Goal: Task Accomplishment & Management: Use online tool/utility

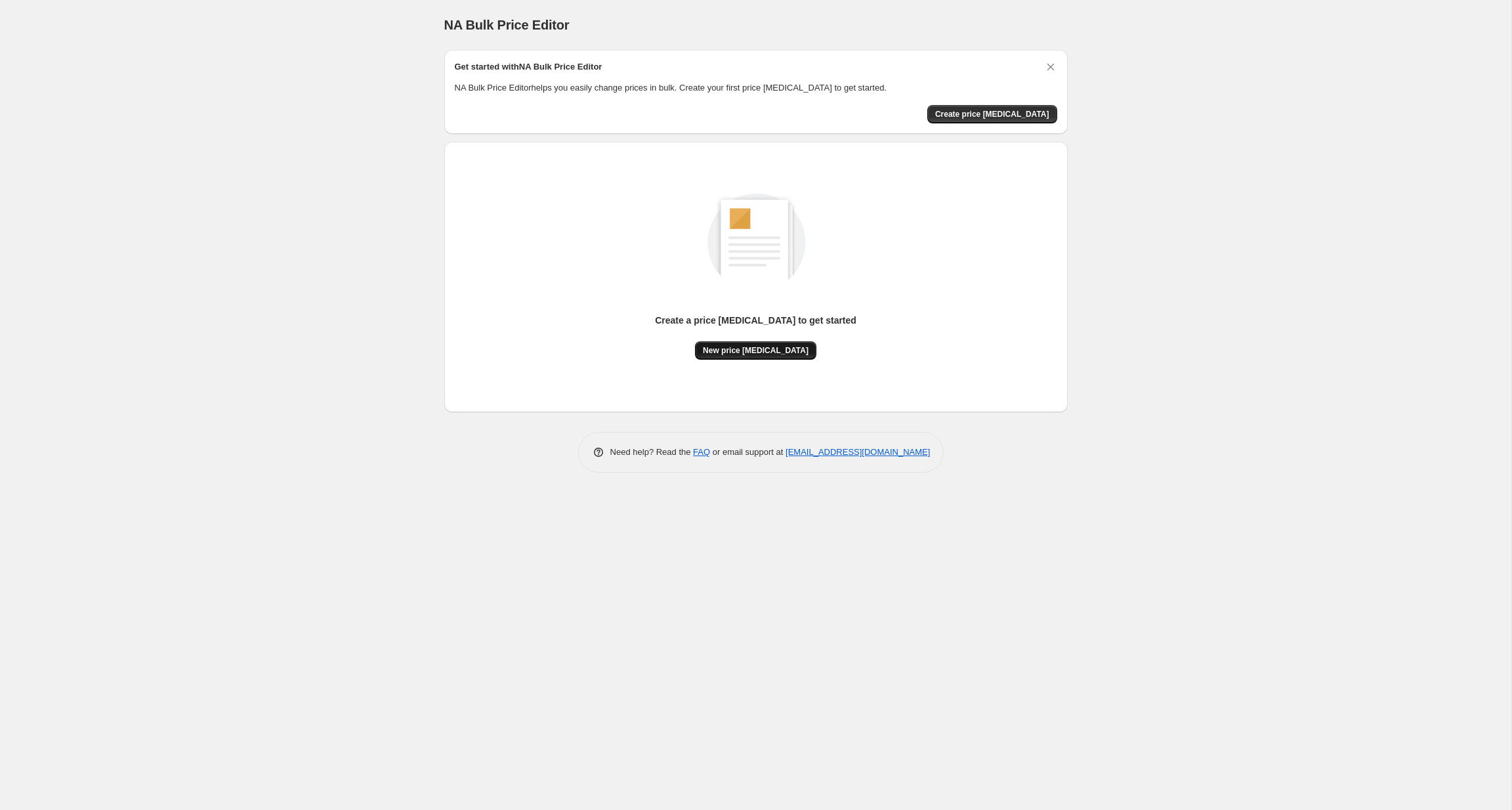
click at [749, 341] on button "New price [MEDICAL_DATA]" at bounding box center [755, 350] width 121 height 18
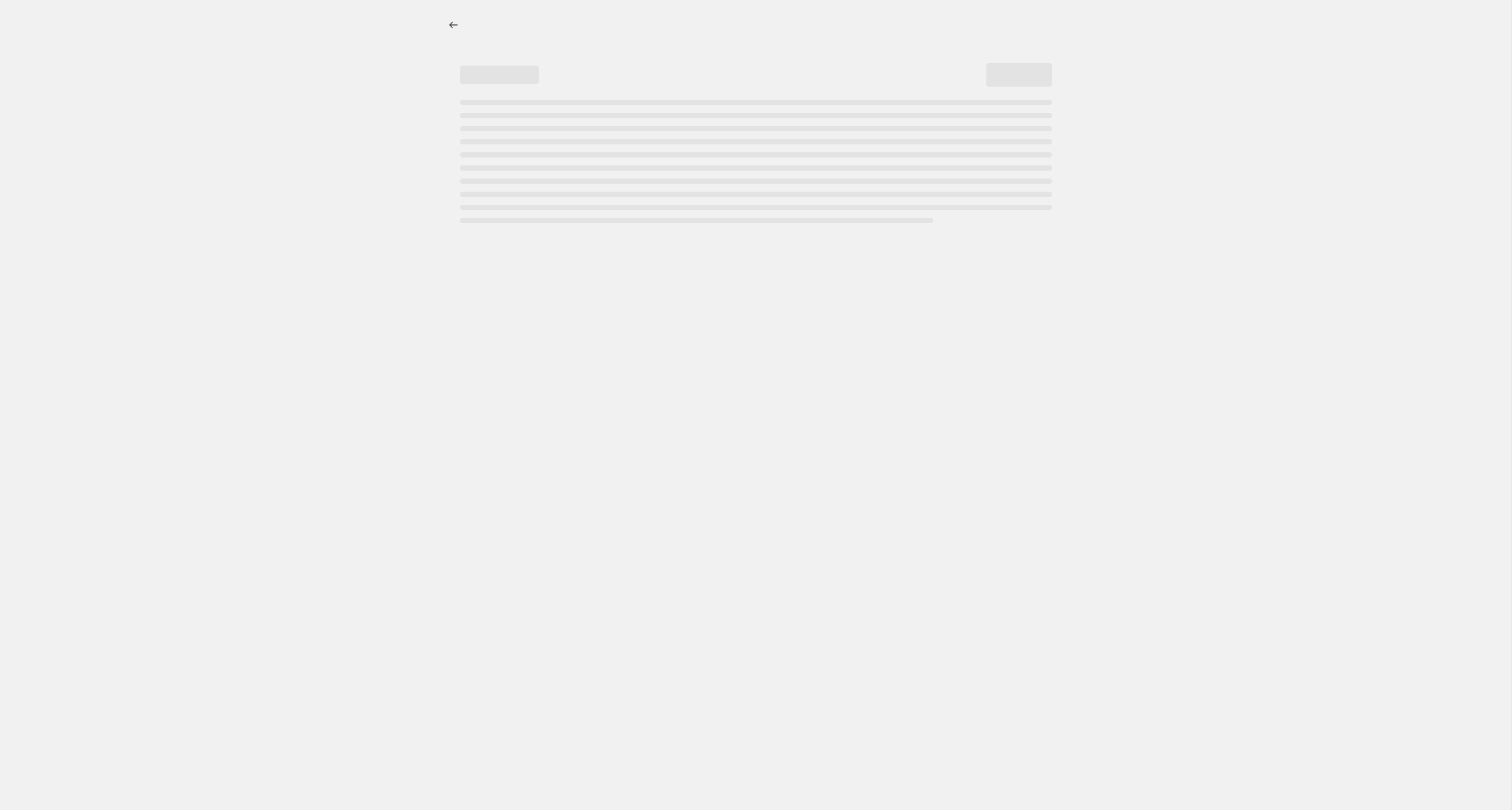
select select "percentage"
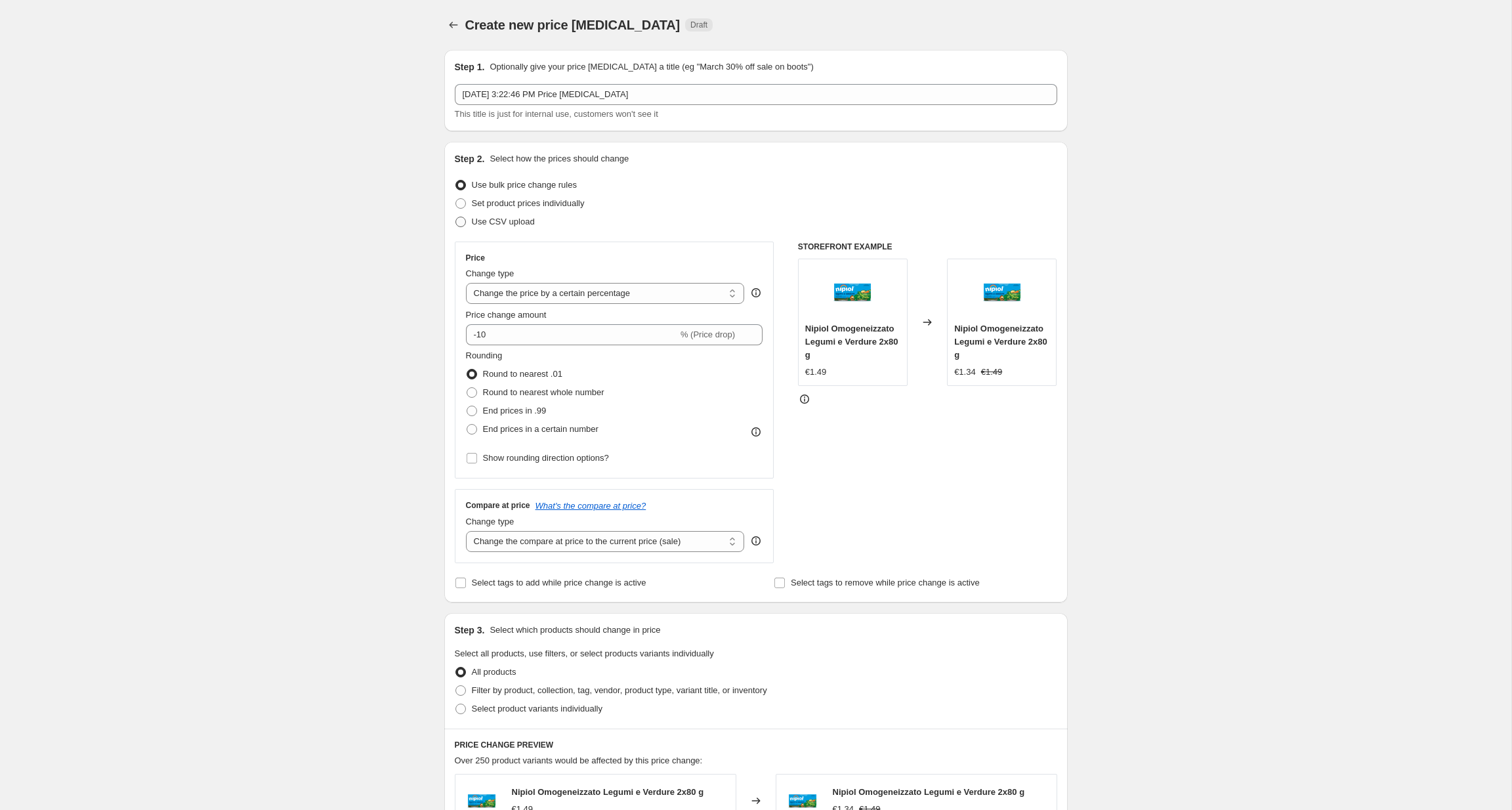
click at [507, 217] on span "Use CSV upload" at bounding box center [504, 222] width 63 height 10
click at [456, 217] on input "Use CSV upload" at bounding box center [456, 217] width 1 height 1
radio input "true"
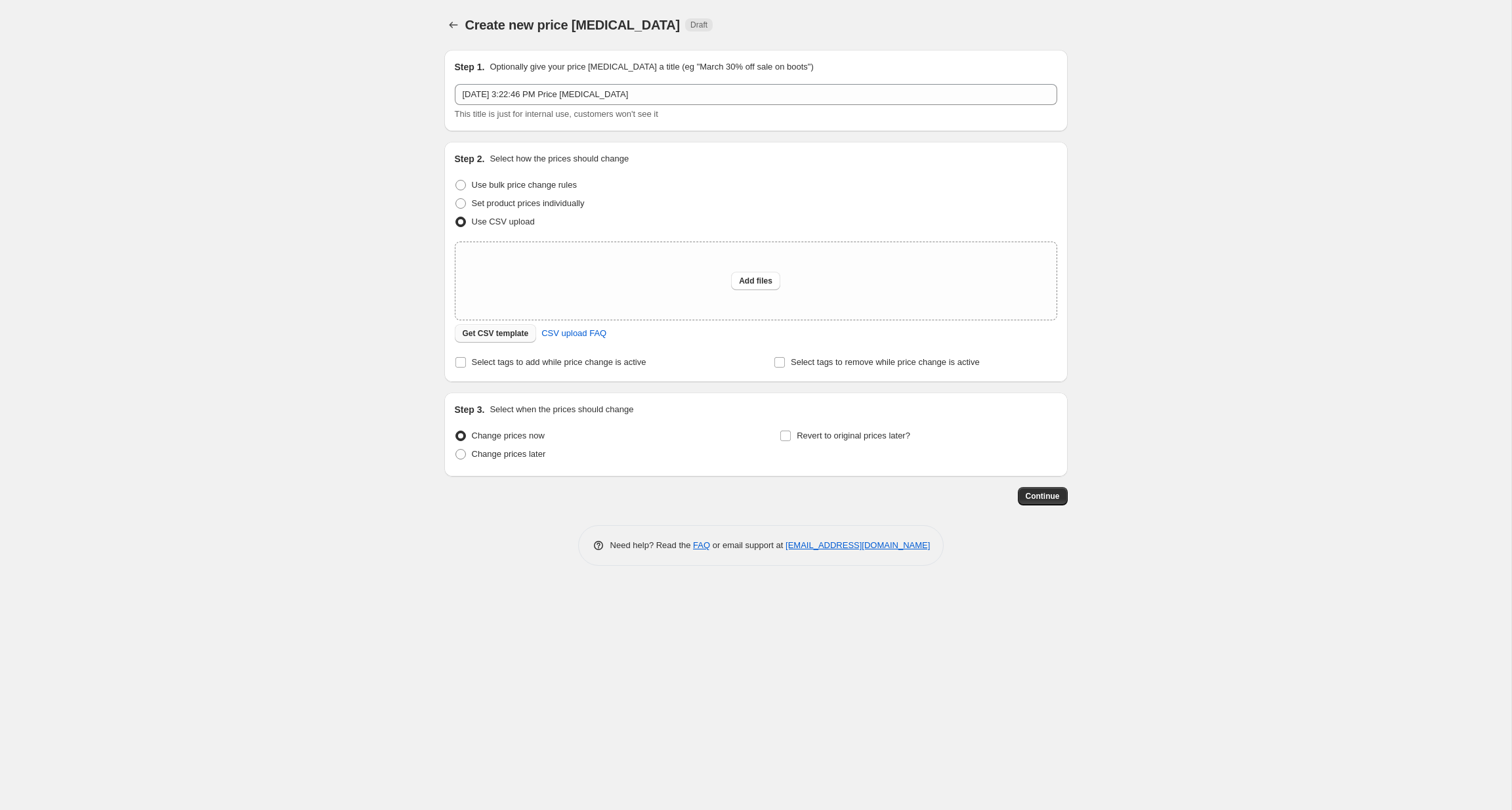
click at [523, 338] on span "Get CSV template" at bounding box center [495, 333] width 66 height 11
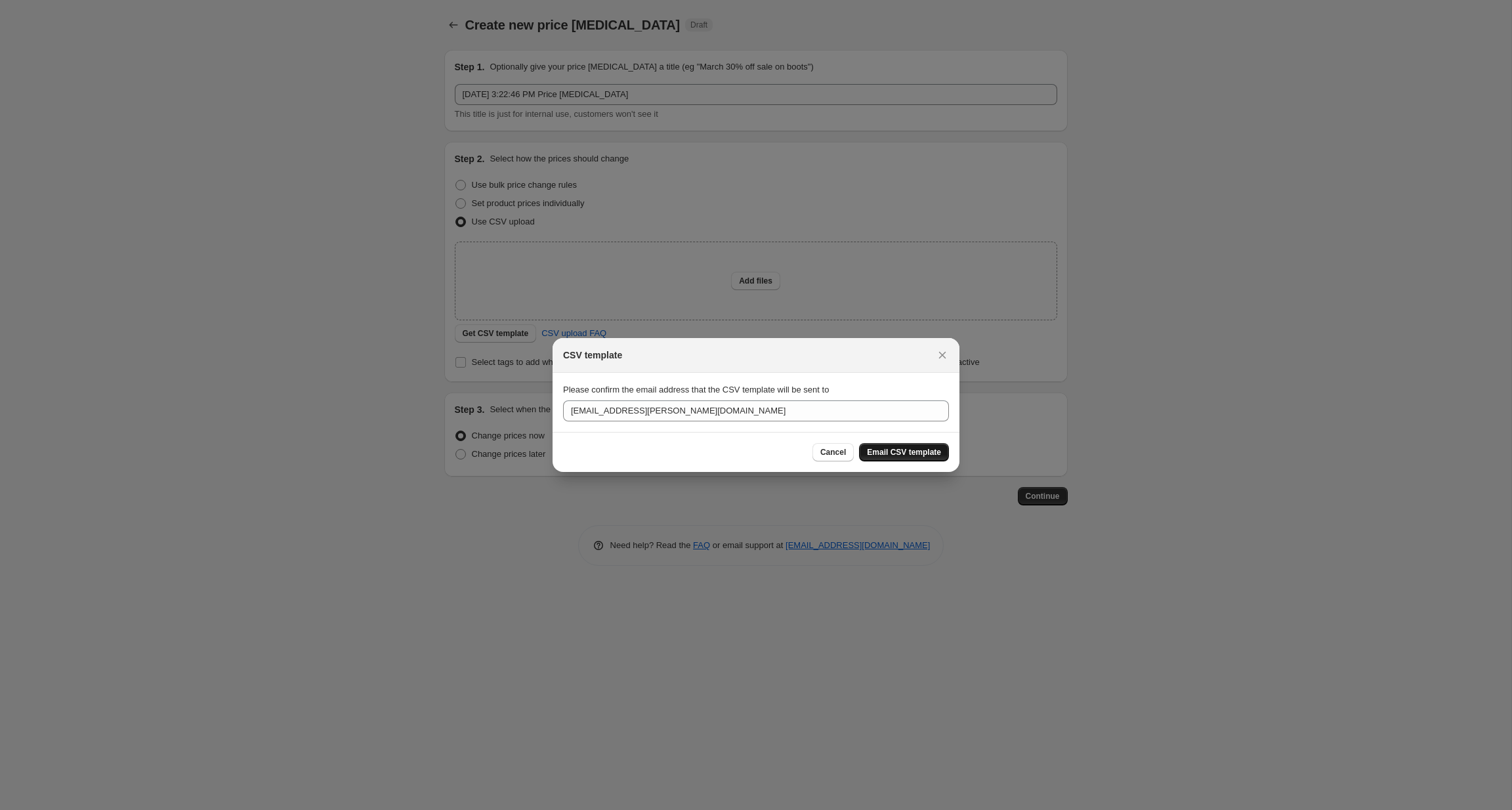
click at [879, 449] on span "Email CSV template" at bounding box center [904, 452] width 75 height 11
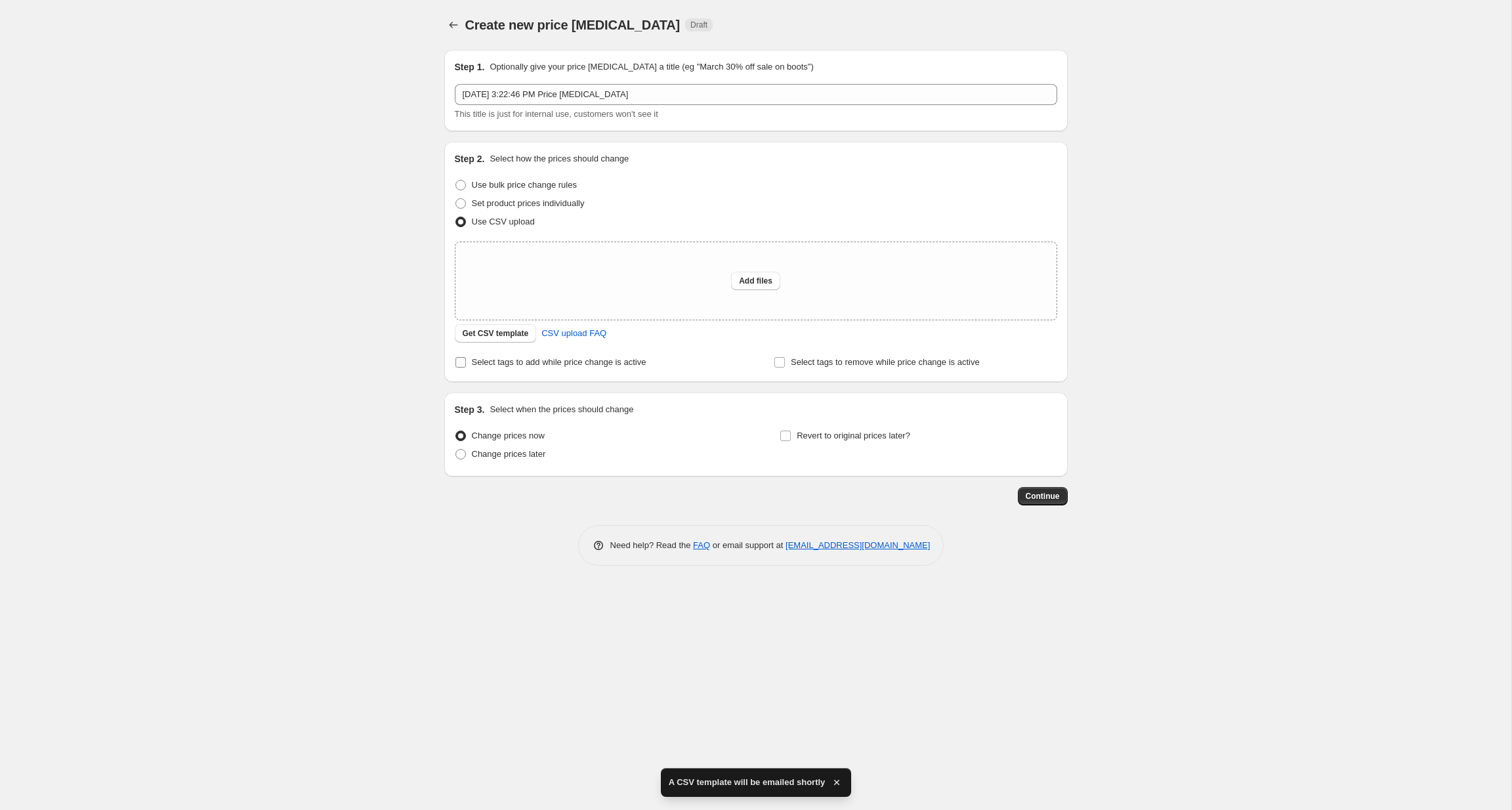
click at [636, 371] on label "Select tags to add while price change is active" at bounding box center [551, 361] width 192 height 18
click at [466, 368] on input "Select tags to add while price change is active" at bounding box center [461, 362] width 11 height 11
checkbox input "true"
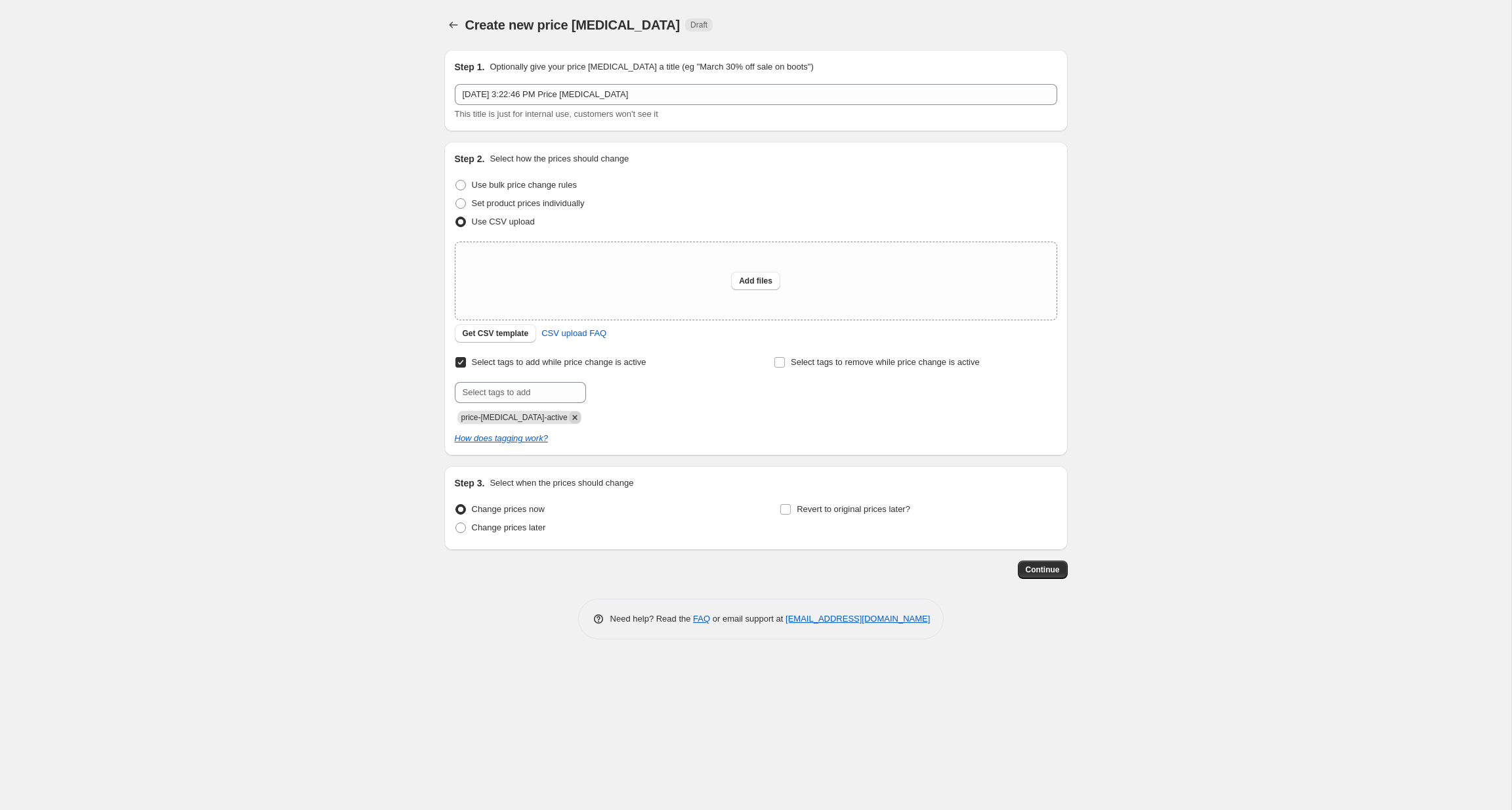
click at [569, 423] on icon "Remove price-change-job-active" at bounding box center [574, 418] width 11 height 11
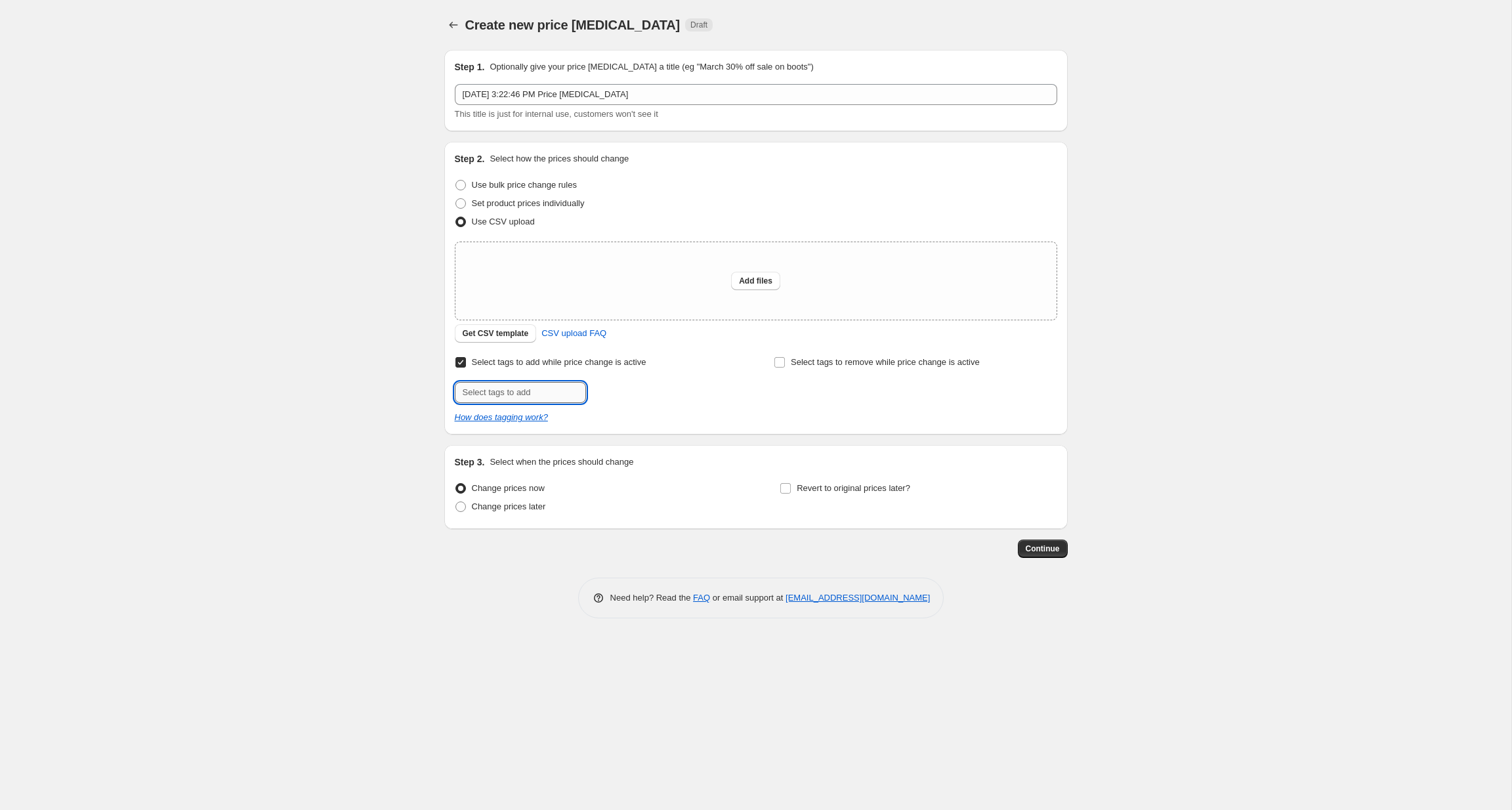
click at [561, 395] on input "text" at bounding box center [520, 393] width 131 height 21
type input "volantino"
click at [640, 400] on button "Add volantino" at bounding box center [623, 391] width 68 height 18
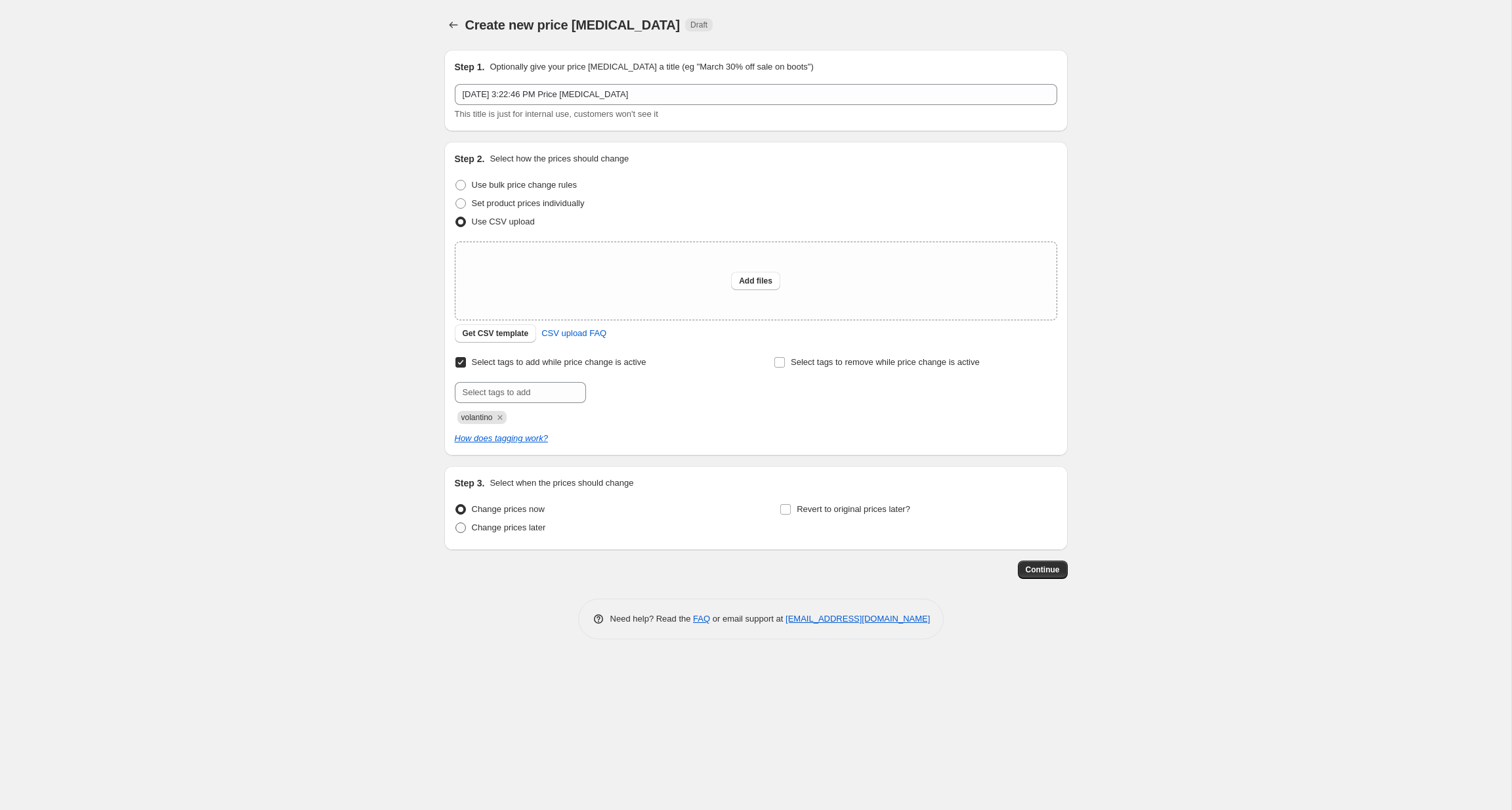
click at [527, 532] on span "Change prices later" at bounding box center [509, 528] width 75 height 10
click at [456, 523] on input "Change prices later" at bounding box center [456, 523] width 1 height 1
radio input "true"
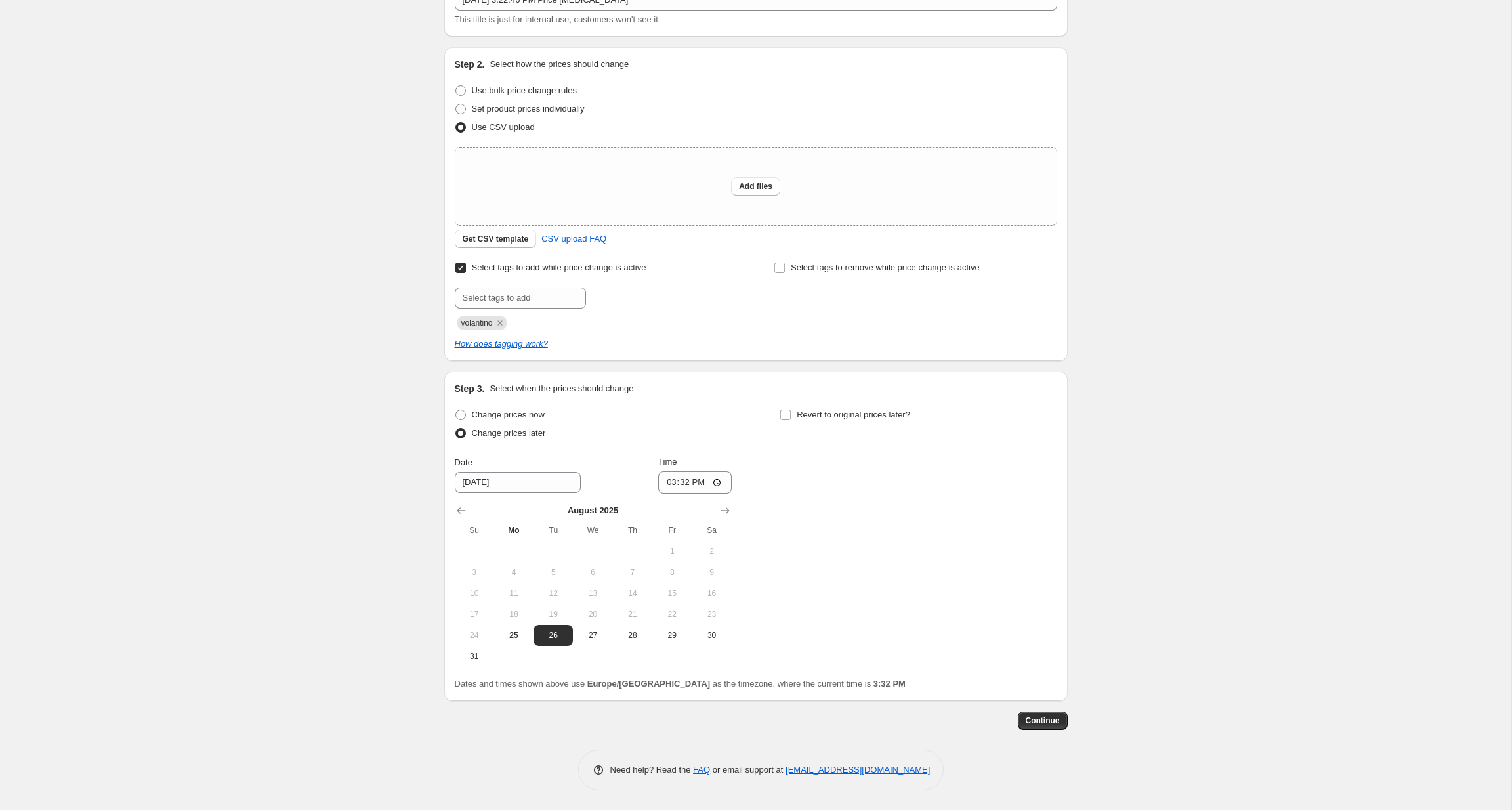
scroll to position [96, 0]
click at [726, 511] on icon "Show next month, September 2025" at bounding box center [725, 511] width 13 height 13
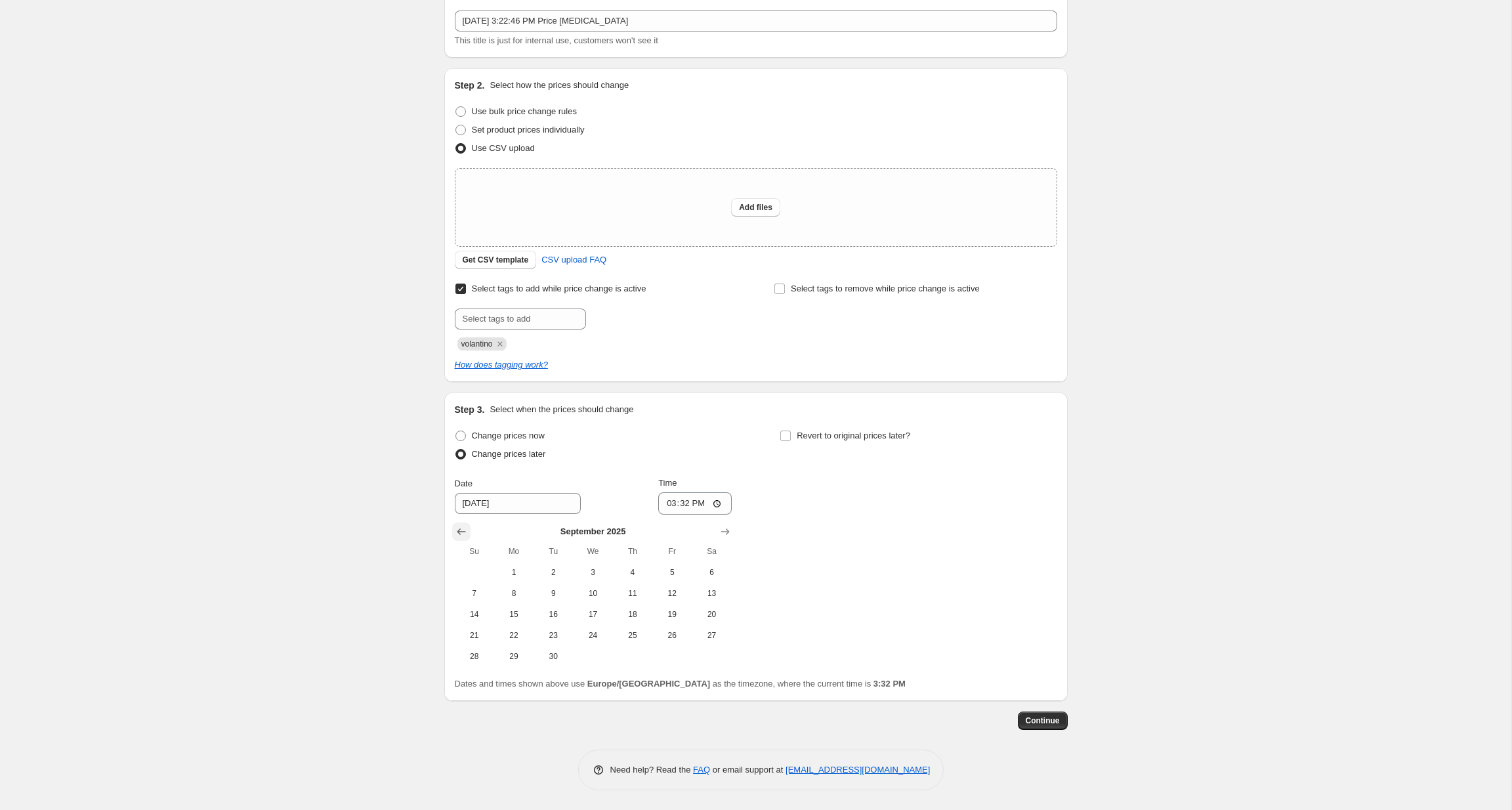
click at [457, 535] on icon "Show previous month, August 2025" at bounding box center [462, 532] width 13 height 13
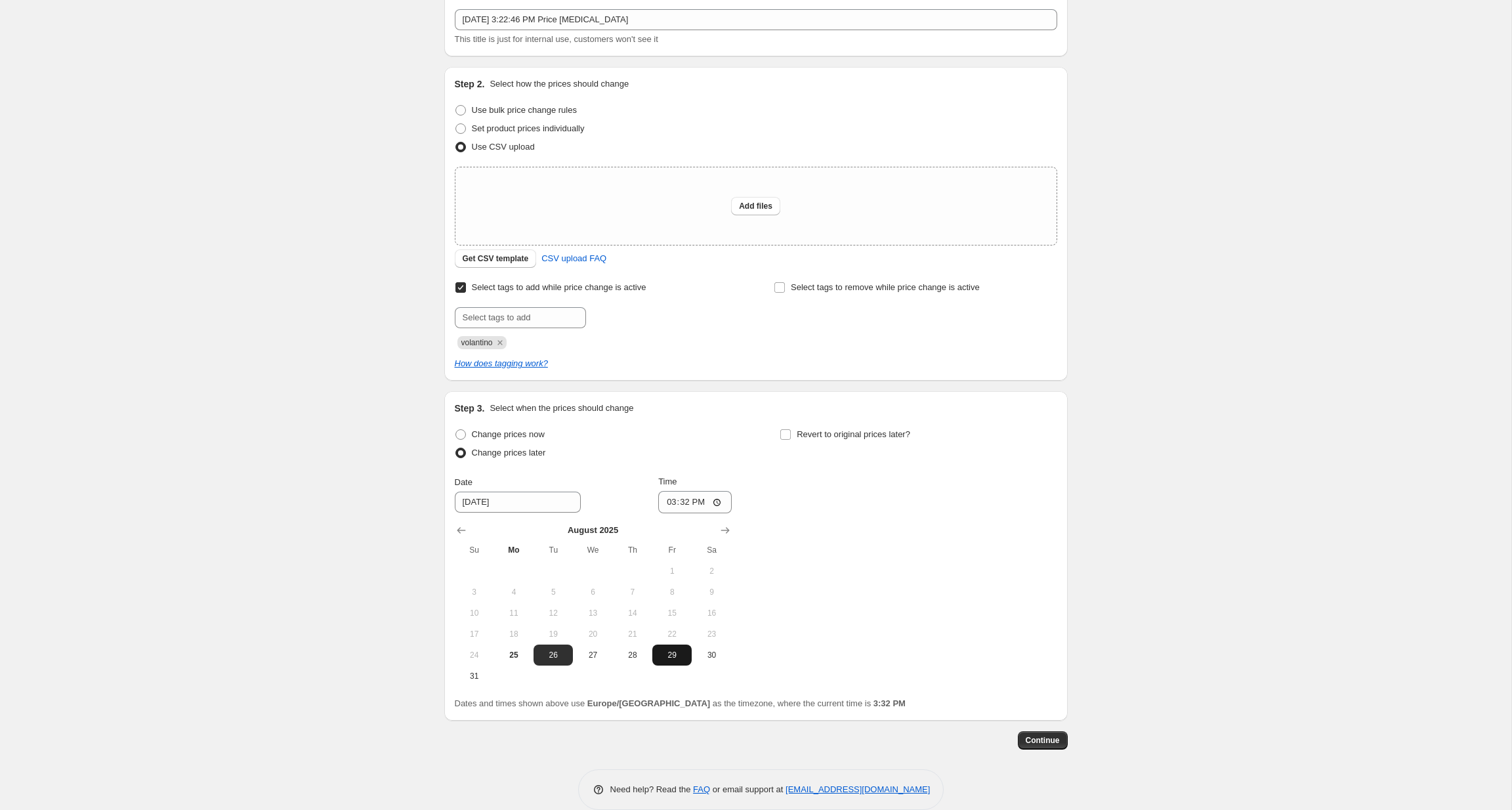
click at [665, 649] on button "29" at bounding box center [672, 655] width 39 height 21
type input "[DATE]"
click at [687, 502] on input "15:32" at bounding box center [695, 502] width 74 height 22
click at [702, 503] on input "13:32" at bounding box center [695, 502] width 74 height 22
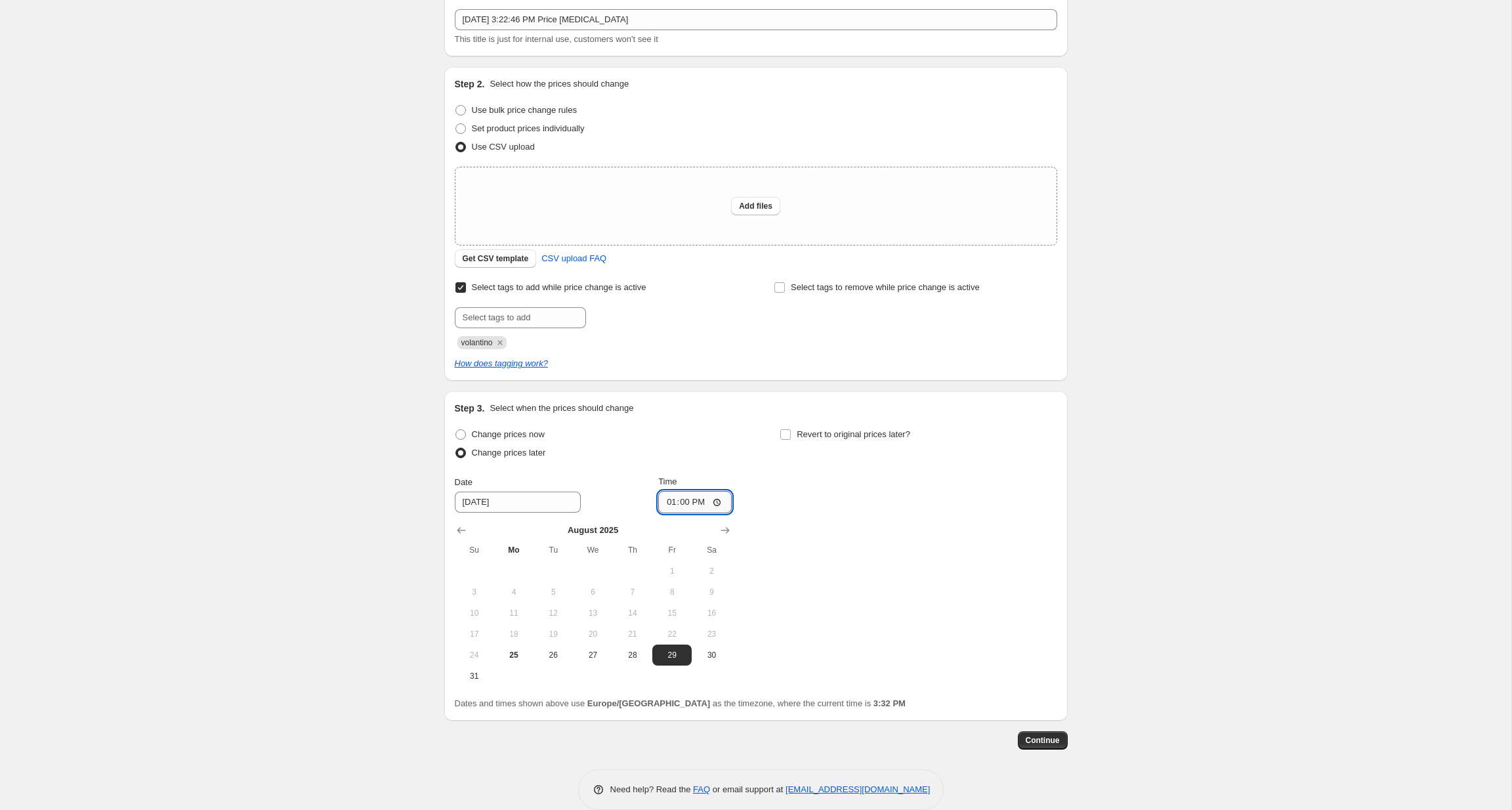
click at [686, 506] on input "13:00" at bounding box center [695, 502] width 74 height 22
click at [716, 507] on input "13:00" at bounding box center [695, 502] width 74 height 22
click at [796, 488] on div "Change prices now Change prices later Date [DATE] Time 01:00 [DATE] Su Mo Tu We…" at bounding box center [756, 556] width 602 height 261
click at [681, 504] on input "01:00" at bounding box center [695, 502] width 74 height 22
click at [805, 544] on div "Change prices now Change prices later Date [DATE] Time 01:00 [DATE] Su Mo Tu We…" at bounding box center [756, 556] width 602 height 261
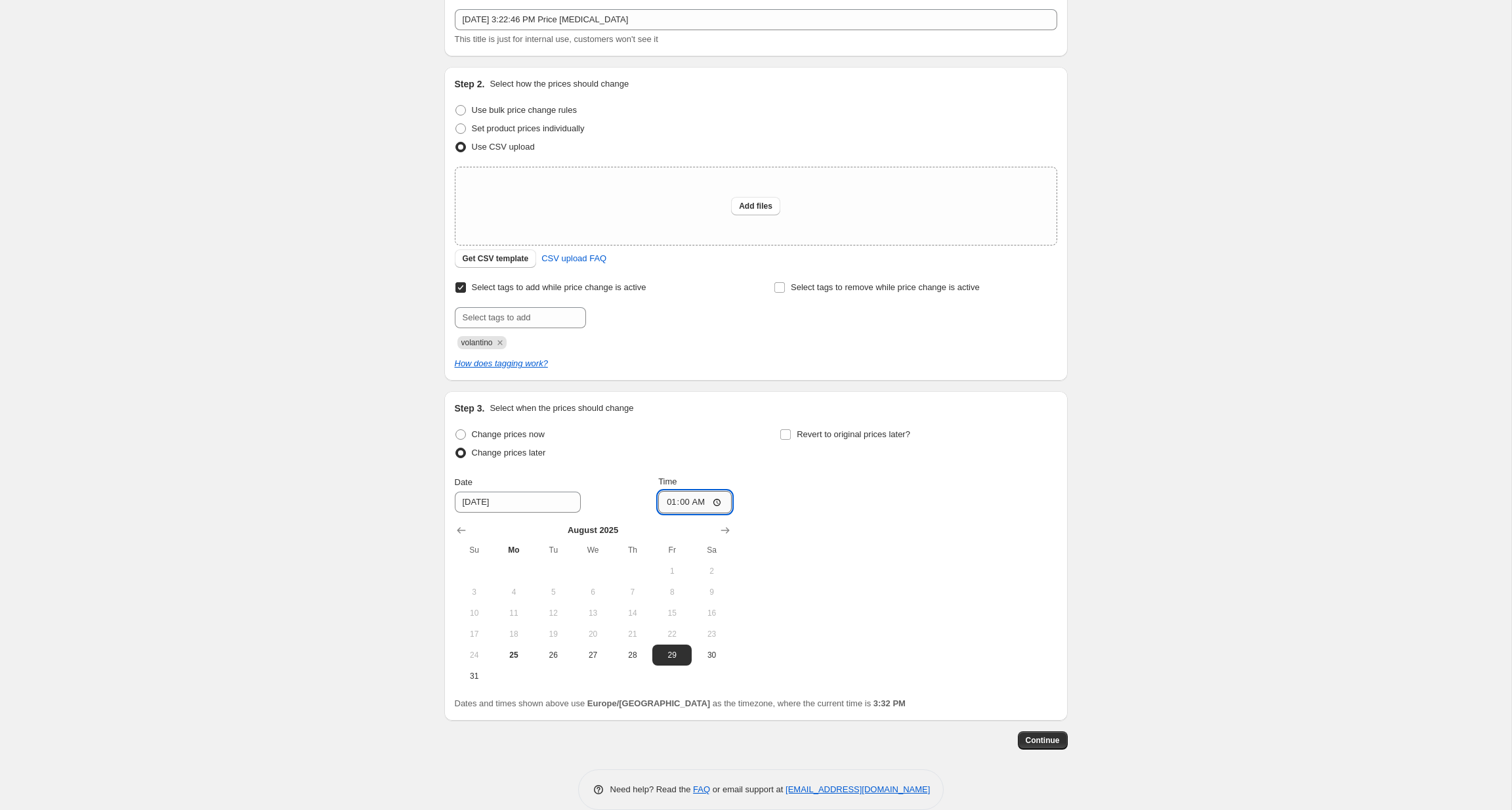
click at [685, 511] on input "01:00" at bounding box center [695, 502] width 74 height 22
drag, startPoint x: 690, startPoint y: 505, endPoint x: 678, endPoint y: 503, distance: 12.2
click at [678, 503] on input "01:00" at bounding box center [695, 502] width 74 height 22
click at [701, 504] on input "01:00" at bounding box center [695, 502] width 74 height 22
click at [688, 502] on input "01:01" at bounding box center [695, 502] width 74 height 22
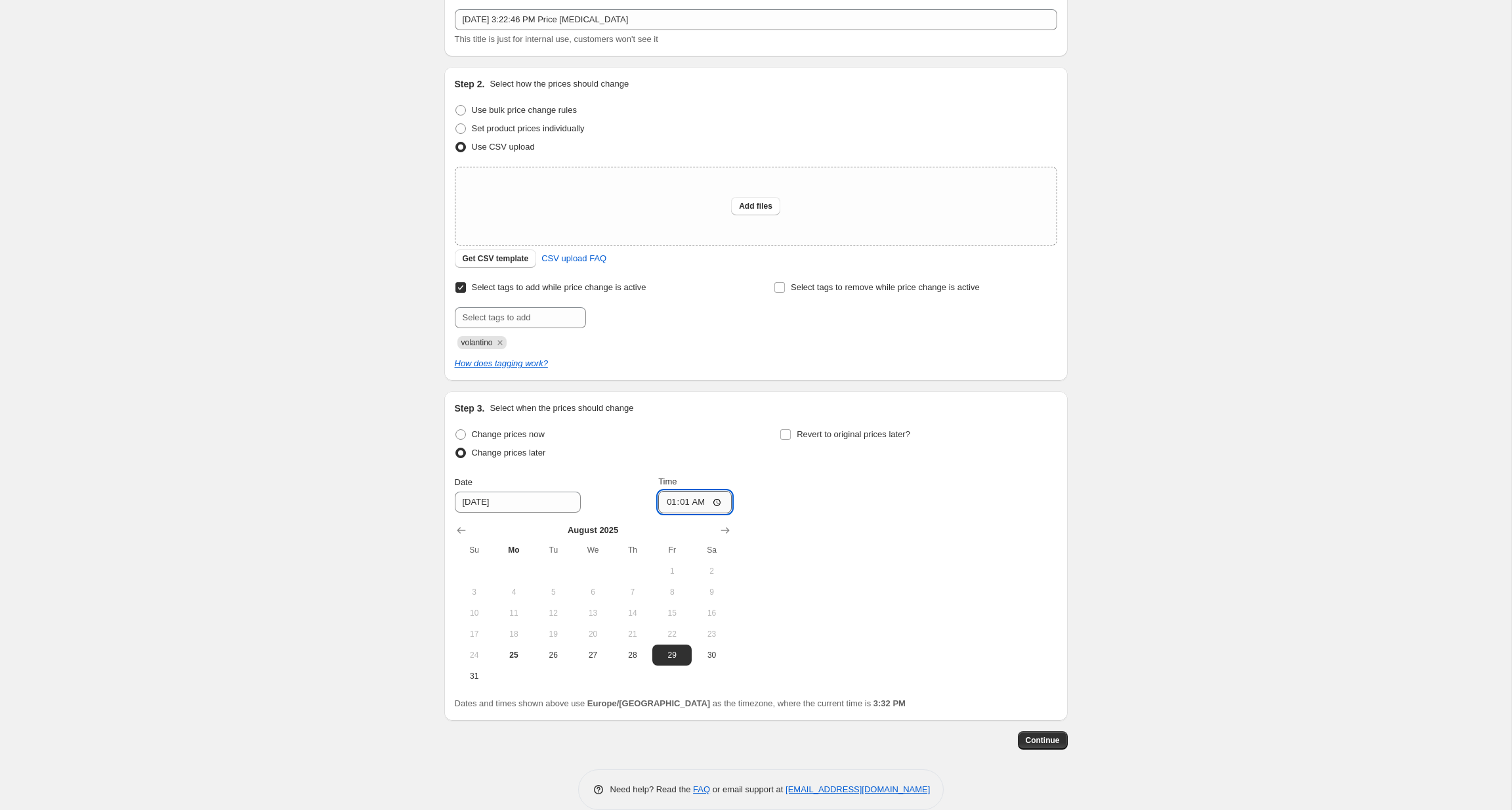
click at [702, 508] on input "01:01" at bounding box center [695, 502] width 74 height 22
type input "01:00"
click at [766, 519] on div "Change prices now Change prices later Date [DATE] Time 01:00 [DATE] Su Mo Tu We…" at bounding box center [756, 556] width 602 height 261
click at [787, 436] on input "Revert to original prices later?" at bounding box center [785, 434] width 11 height 11
checkbox input "true"
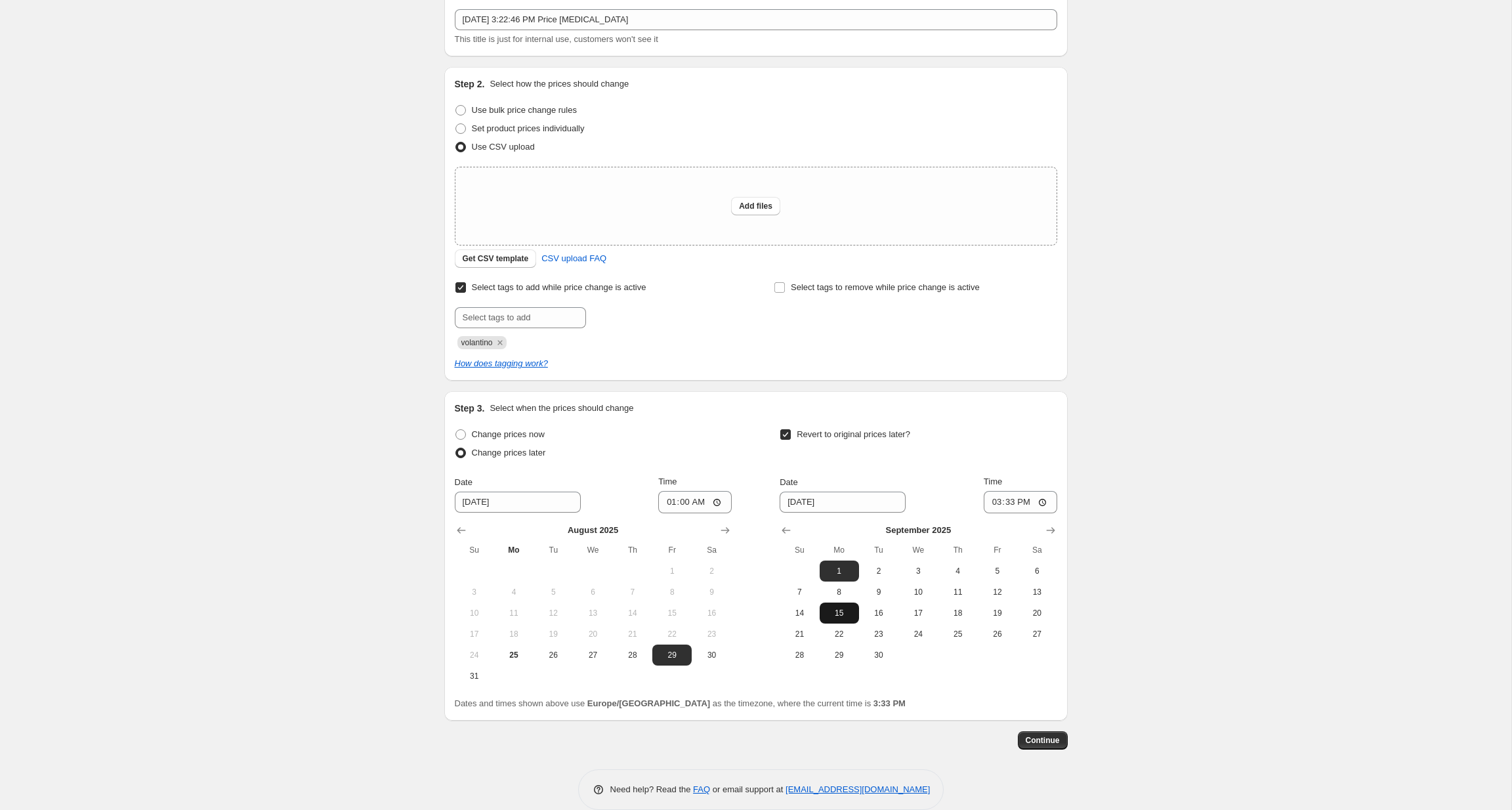
click at [829, 616] on span "15" at bounding box center [839, 613] width 29 height 11
click at [810, 610] on span "14" at bounding box center [799, 613] width 29 height 11
type input "[DATE]"
click at [1021, 503] on input "15:33" at bounding box center [1020, 502] width 74 height 22
click at [1014, 503] on input "15:33" at bounding box center [1020, 502] width 74 height 22
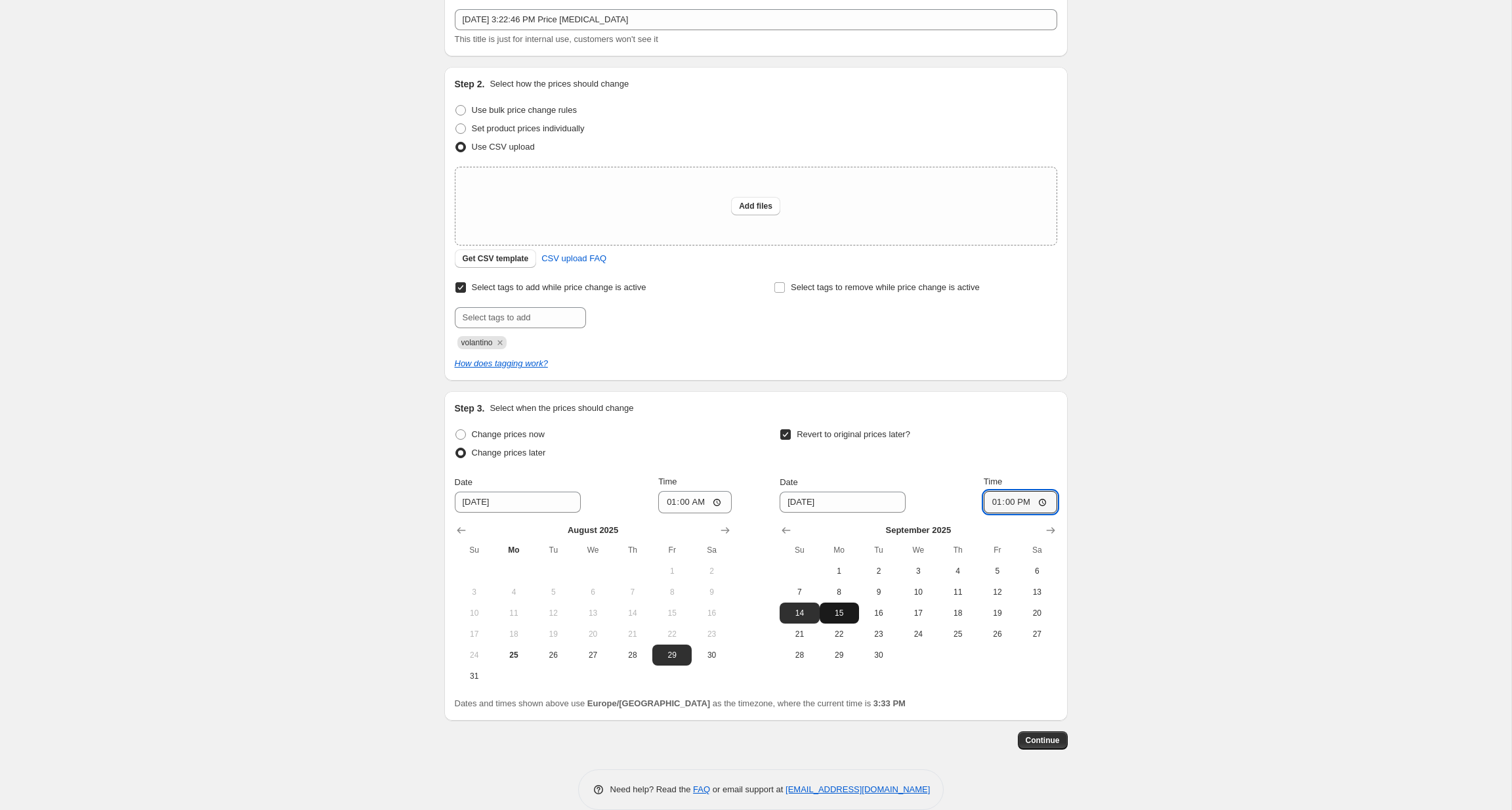
type input "13:00"
click at [829, 618] on span "15" at bounding box center [839, 613] width 29 height 11
type input "[DATE]"
click at [1013, 502] on input "13:00" at bounding box center [1020, 502] width 74 height 22
click at [1043, 502] on input "13:00" at bounding box center [1020, 502] width 74 height 22
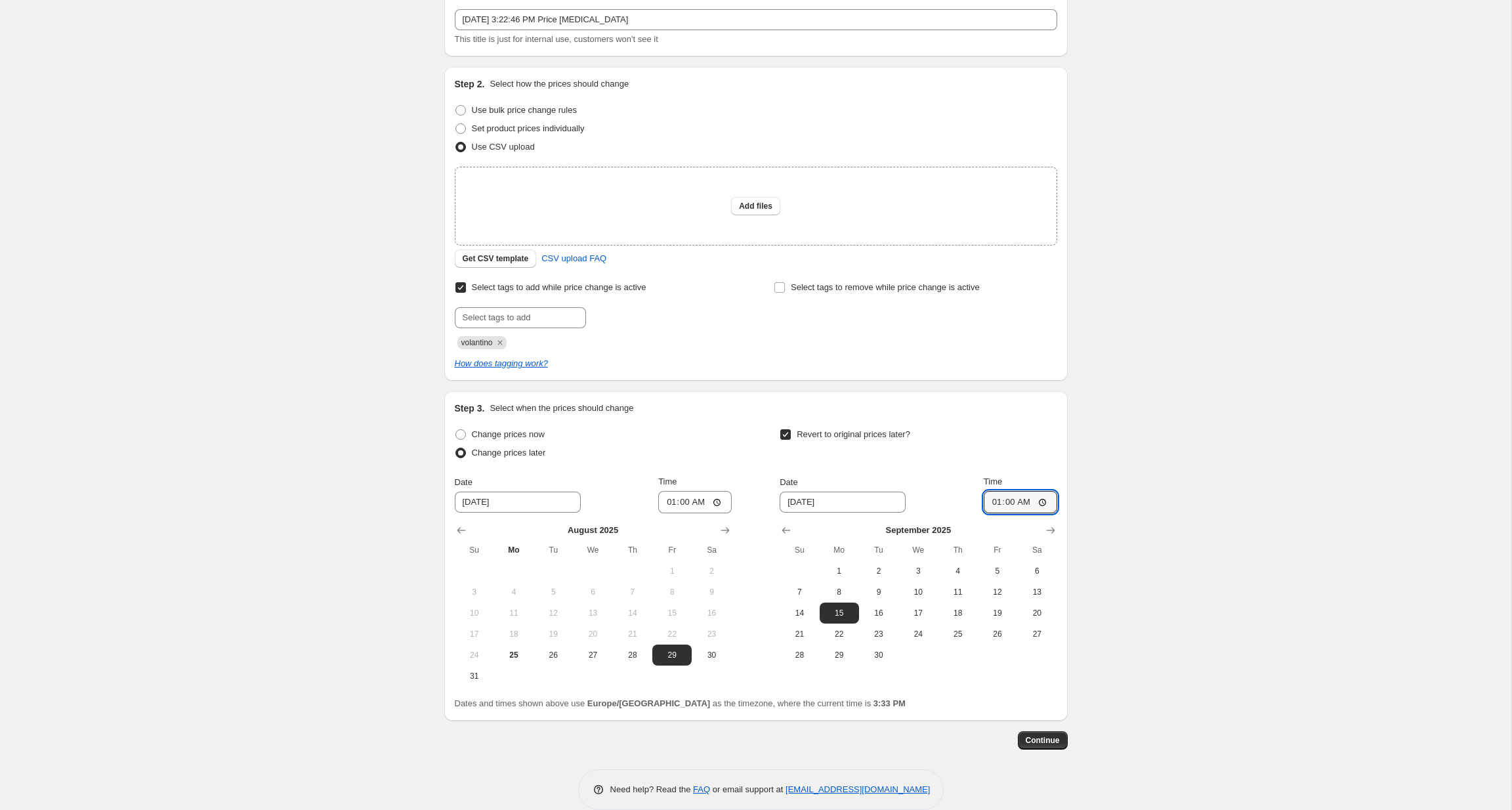
type input "01:00"
click at [991, 437] on div "Revert to original prices later?" at bounding box center [918, 445] width 277 height 39
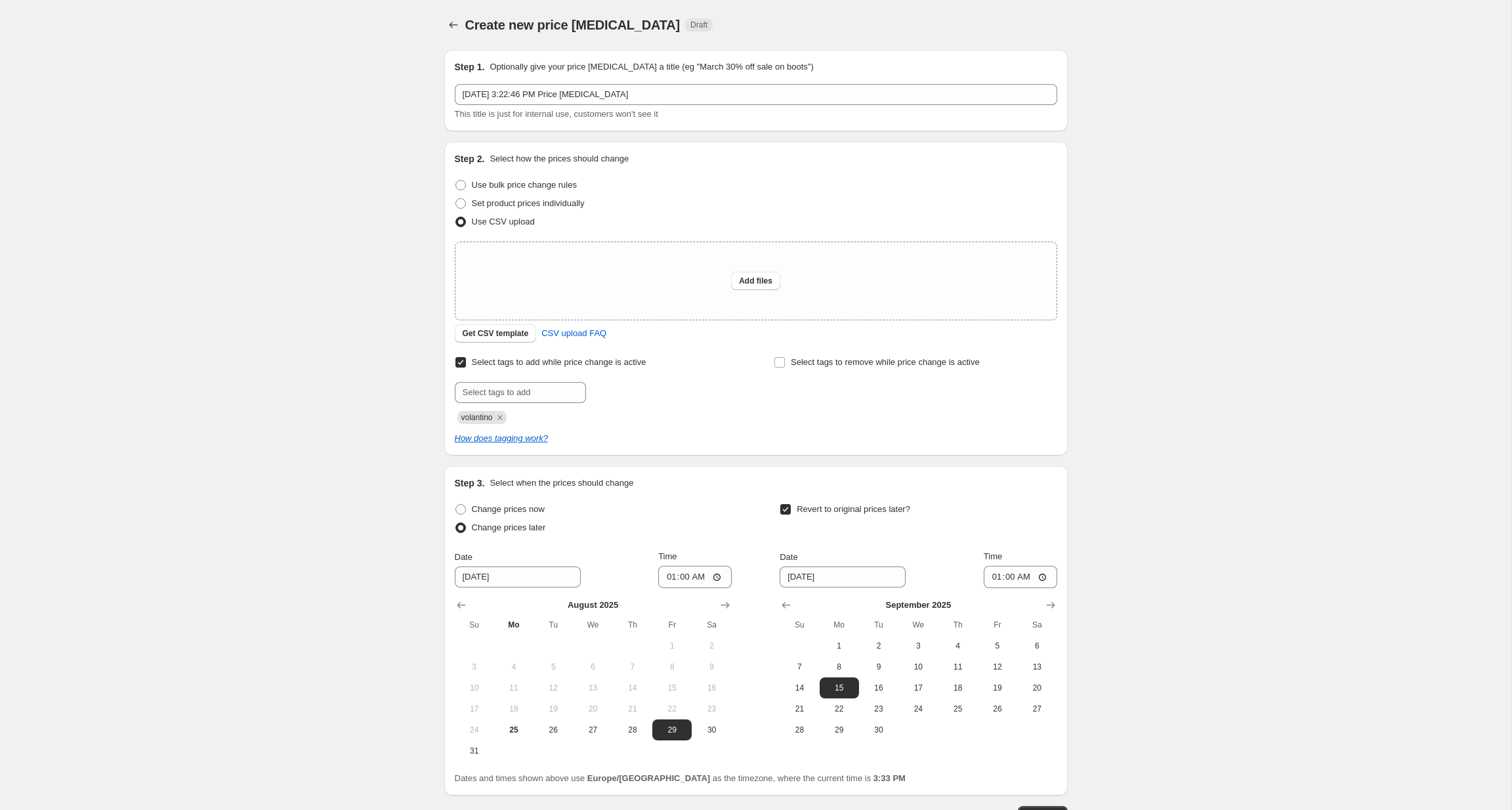
scroll to position [0, 0]
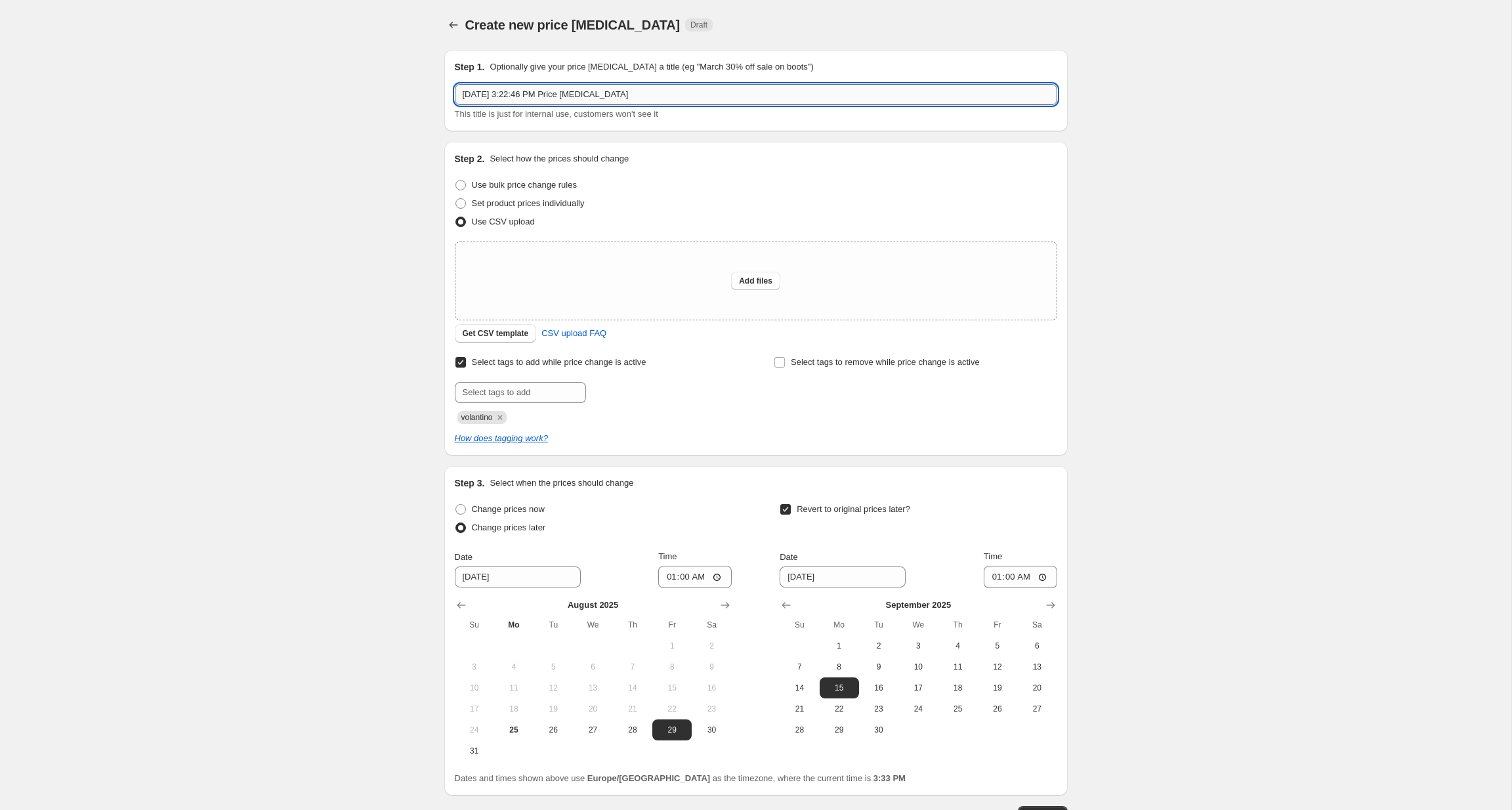
click at [663, 98] on input "[DATE] 3:22:46 PM Price [MEDICAL_DATA]" at bounding box center [756, 95] width 602 height 21
type input "Price change Back to school IOBMBAP0825"
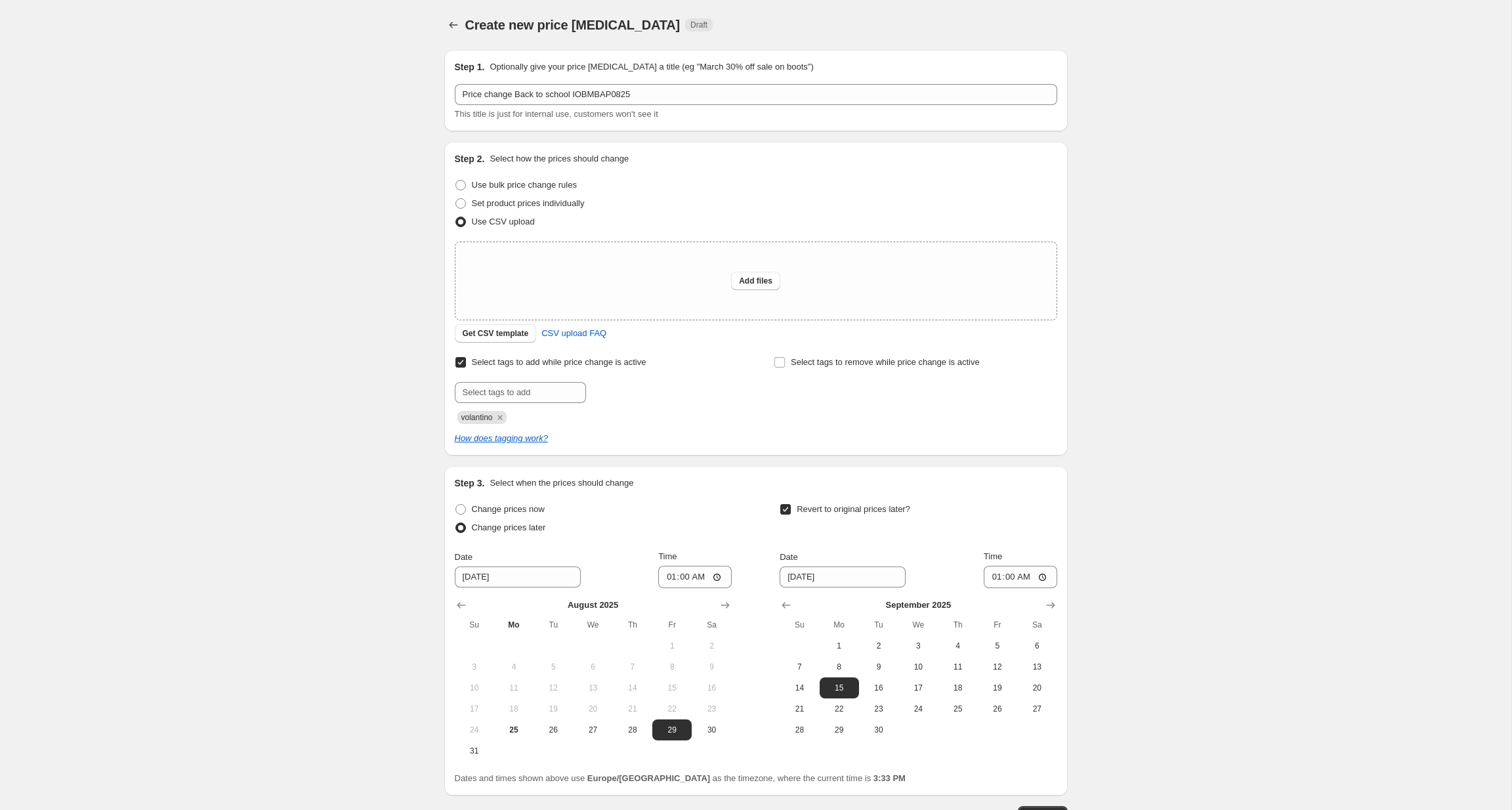
click at [360, 282] on div "Create new price [MEDICAL_DATA]. This page is ready Create new price [MEDICAL_D…" at bounding box center [755, 452] width 1511 height 905
click at [505, 393] on input "text" at bounding box center [520, 393] width 131 height 21
type input "iobmbap0825"
click at [471, 149] on button "Submit" at bounding box center [473, 148] width 37 height 13
click at [375, 368] on div "Create new price [MEDICAL_DATA]. This page is ready Create new price [MEDICAL_D…" at bounding box center [755, 452] width 1511 height 905
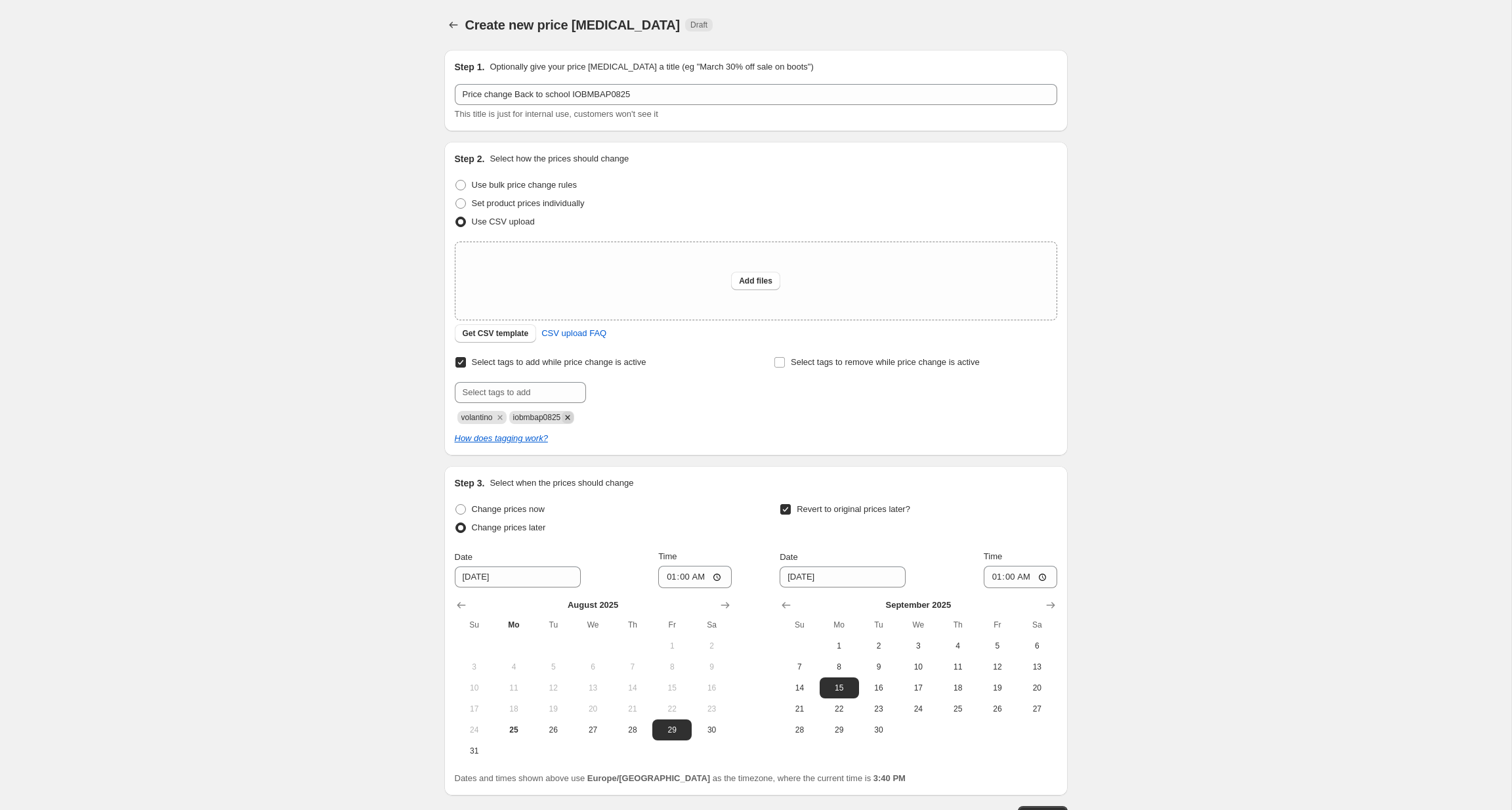
click at [573, 418] on icon "Remove iobmbap0825" at bounding box center [568, 418] width 11 height 11
click at [556, 395] on input "text" at bounding box center [520, 393] width 131 height 21
type input "IOBMBAP0825"
click at [471, 149] on button "Submit" at bounding box center [473, 148] width 37 height 13
click at [307, 394] on div "Create new price [MEDICAL_DATA]. This page is ready Create new price [MEDICAL_D…" at bounding box center [755, 452] width 1511 height 905
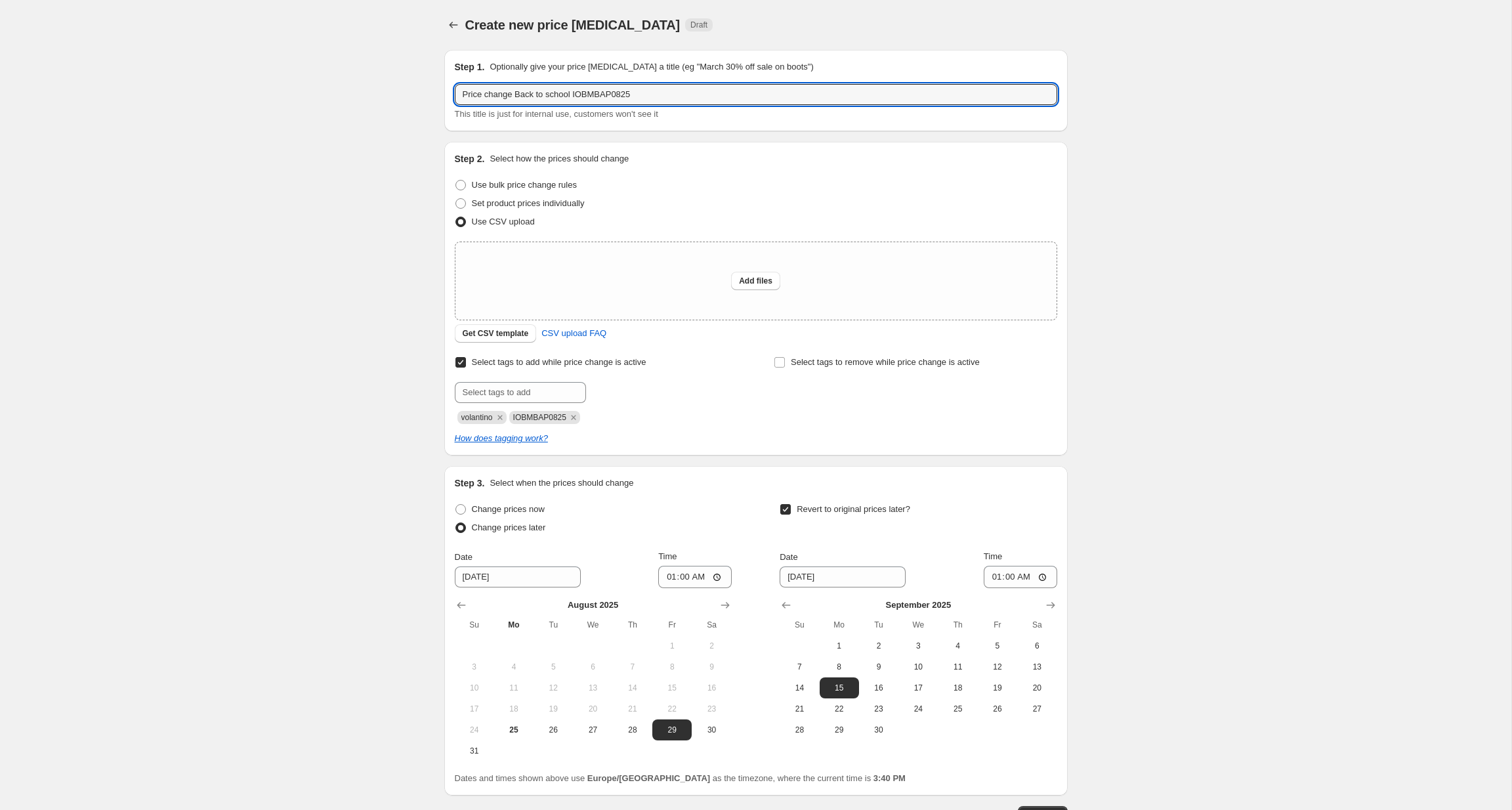
drag, startPoint x: 518, startPoint y: 94, endPoint x: 426, endPoint y: 92, distance: 92.0
click at [426, 92] on div "Create new price [MEDICAL_DATA]. This page is ready Create new price [MEDICAL_D…" at bounding box center [755, 452] width 1511 height 905
type input "Back to school IOBMBAP0825"
click at [382, 122] on div "Create new price [MEDICAL_DATA]. This page is ready Create new price [MEDICAL_D…" at bounding box center [755, 452] width 1511 height 905
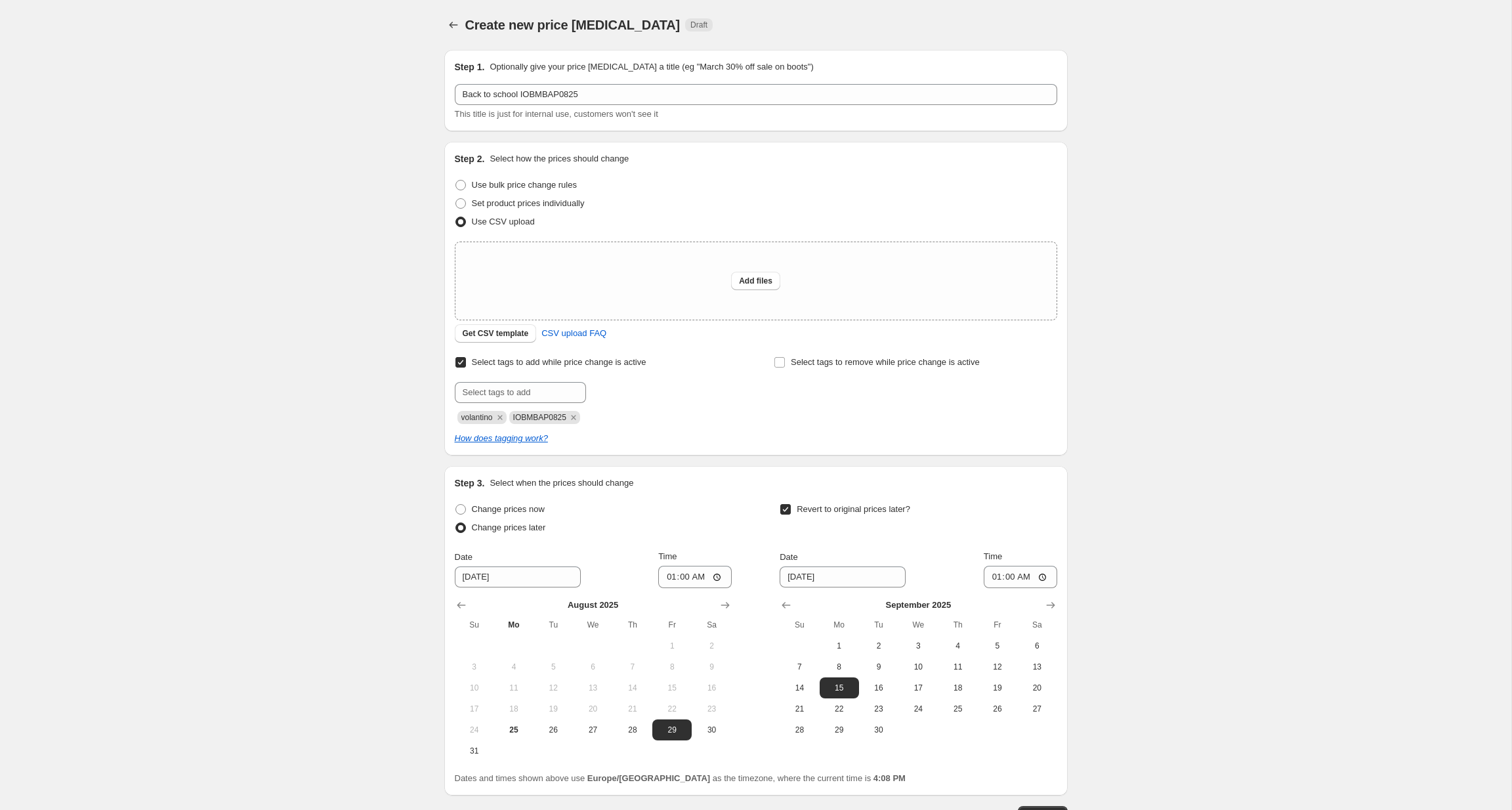
click at [967, 5] on div "Create new price [MEDICAL_DATA]. This page is ready Create new price [MEDICAL_D…" at bounding box center [756, 25] width 623 height 50
